Goal: Information Seeking & Learning: Learn about a topic

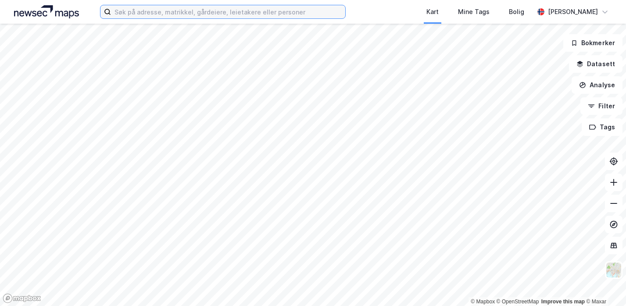
click at [148, 12] on input at bounding box center [228, 11] width 234 height 13
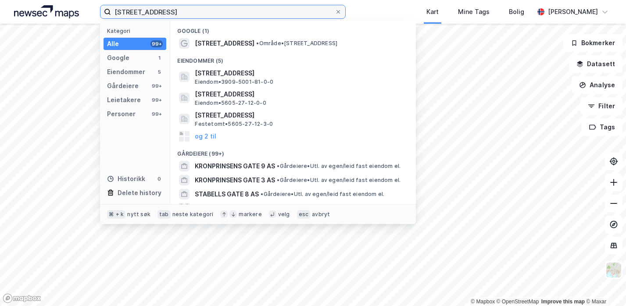
type input "[STREET_ADDRESS]"
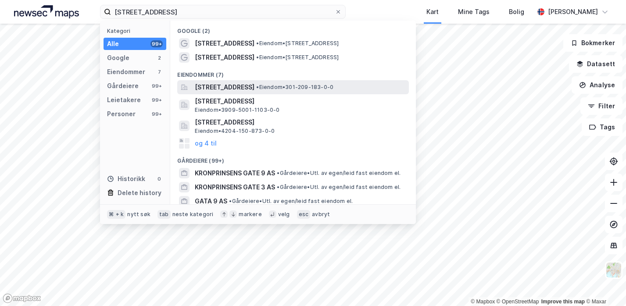
click at [200, 89] on span "[STREET_ADDRESS]" at bounding box center [225, 87] width 60 height 11
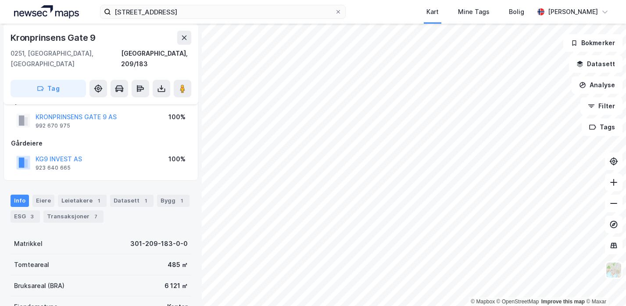
scroll to position [19, 0]
click at [0, 0] on button "KRONPRINSENS GATE 9 AS" at bounding box center [0, 0] width 0 height 0
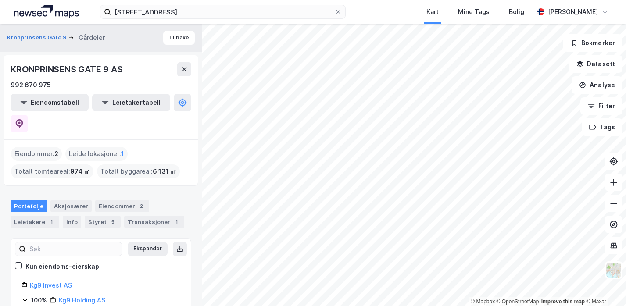
scroll to position [15, 0]
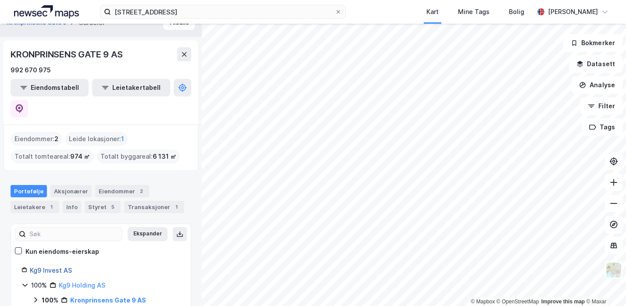
click at [51, 267] on link "Kg9 Invest AS" at bounding box center [51, 270] width 42 height 7
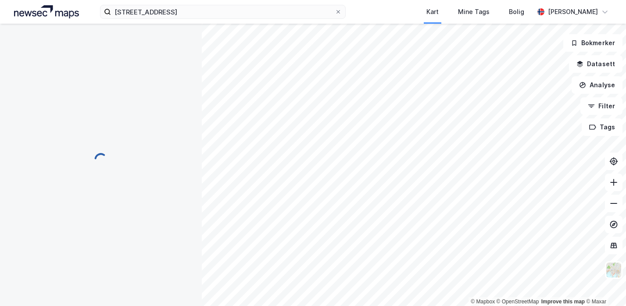
scroll to position [0, 0]
